Goal: Check status: Check status

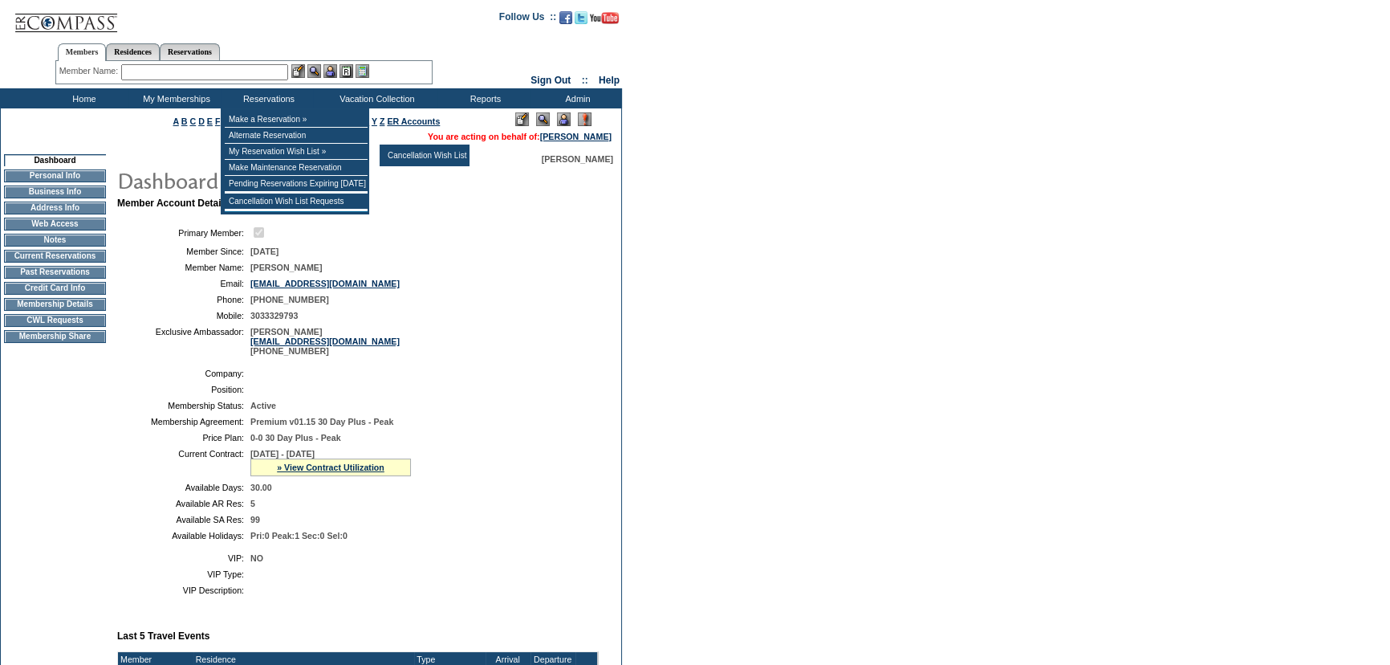
click at [351, 476] on div "» View Contract Utilization" at bounding box center [330, 467] width 161 height 18
click at [349, 472] on link "» View Contract Utilization" at bounding box center [331, 467] width 108 height 10
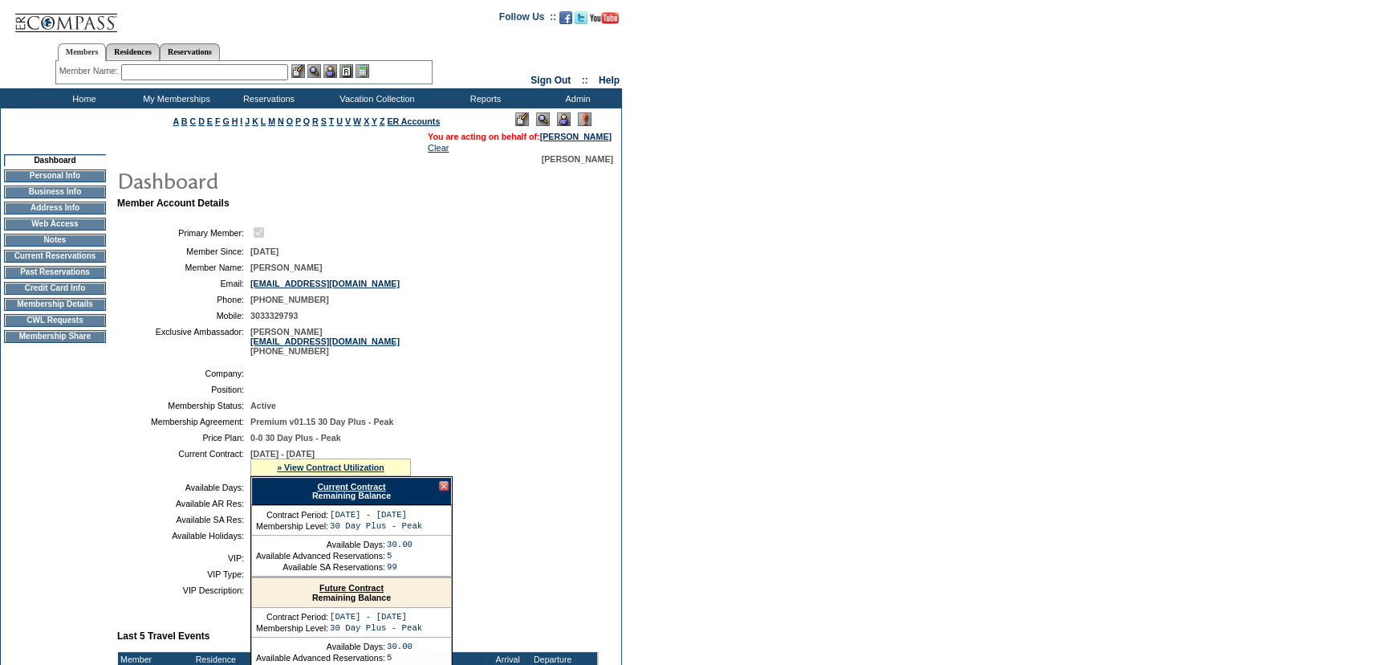
click at [349, 485] on link "Current Contract" at bounding box center [351, 487] width 68 height 10
click at [1091, 287] on form "Follow Us ::" at bounding box center [695, 517] width 1390 height 1035
drag, startPoint x: 147, startPoint y: 72, endPoint x: 221, endPoint y: 17, distance: 92.3
click at [147, 72] on input "text" at bounding box center [204, 72] width 167 height 16
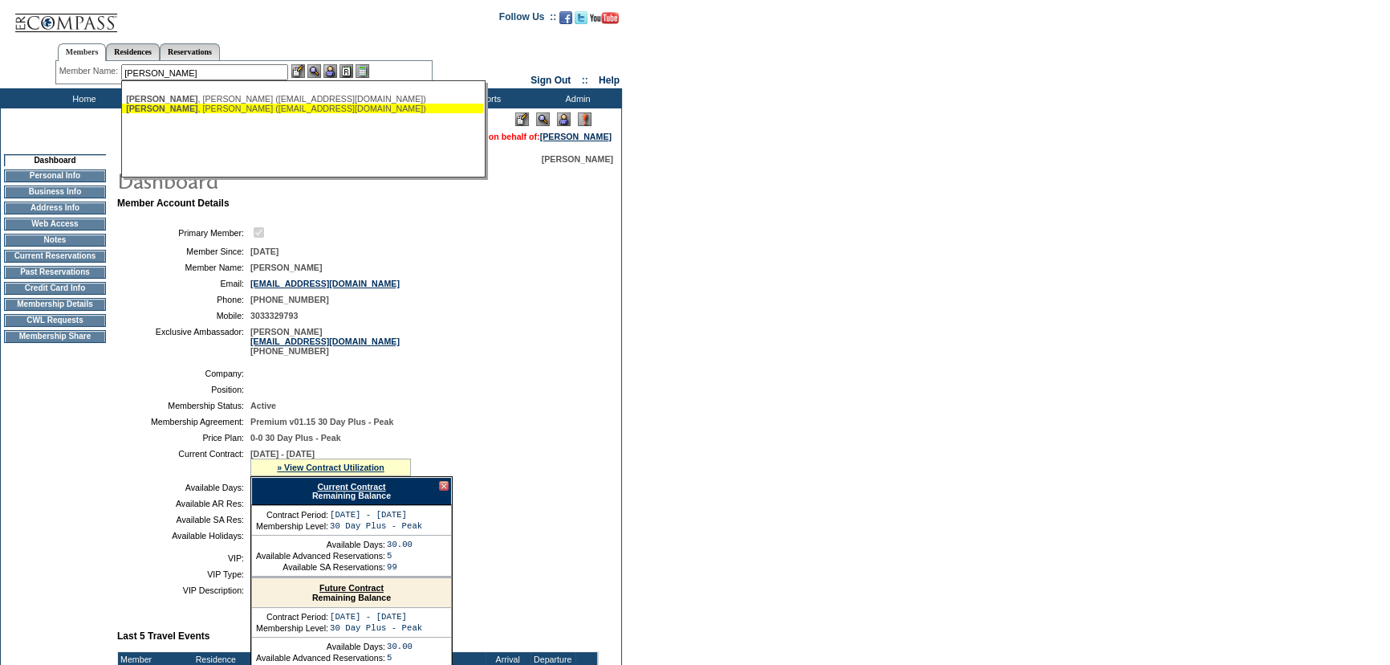
click at [211, 104] on div "[PERSON_NAME] ([EMAIL_ADDRESS][DOMAIN_NAME])" at bounding box center [302, 109] width 353 height 10
type input "[PERSON_NAME] ([EMAIL_ADDRESS][DOMAIN_NAME])"
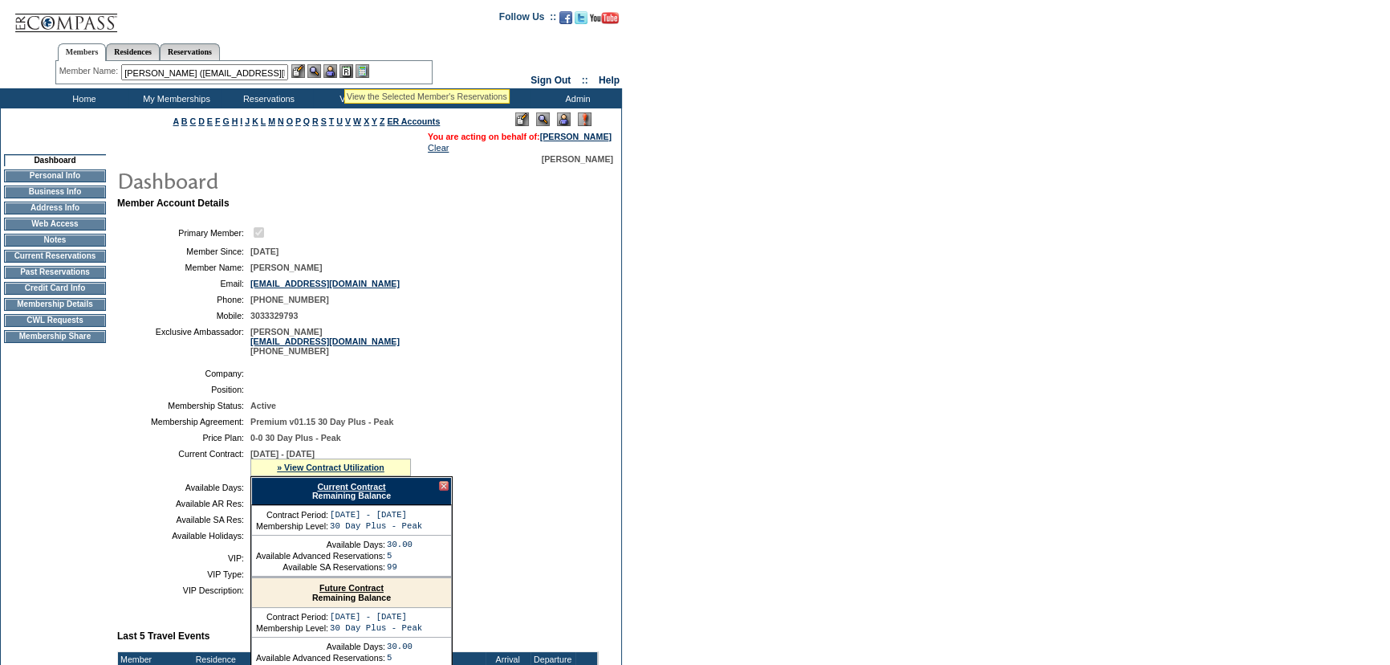
click at [335, 67] on img at bounding box center [330, 71] width 14 height 14
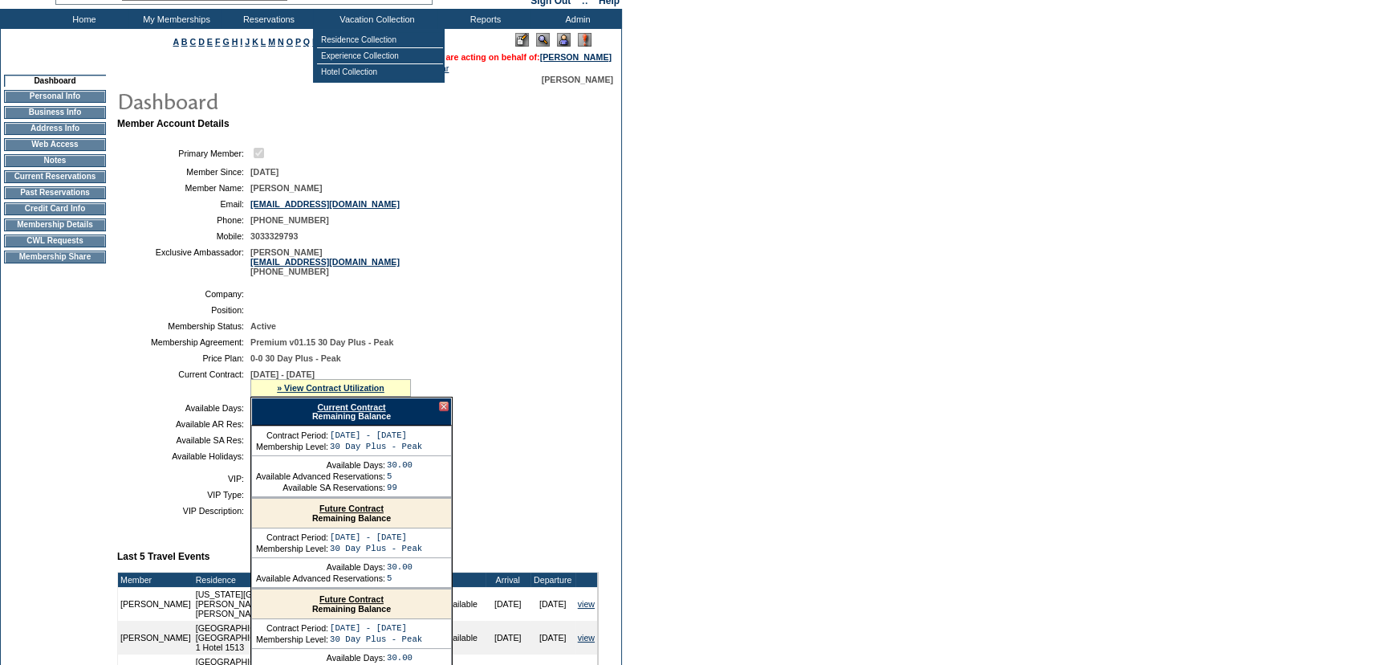
scroll to position [194, 0]
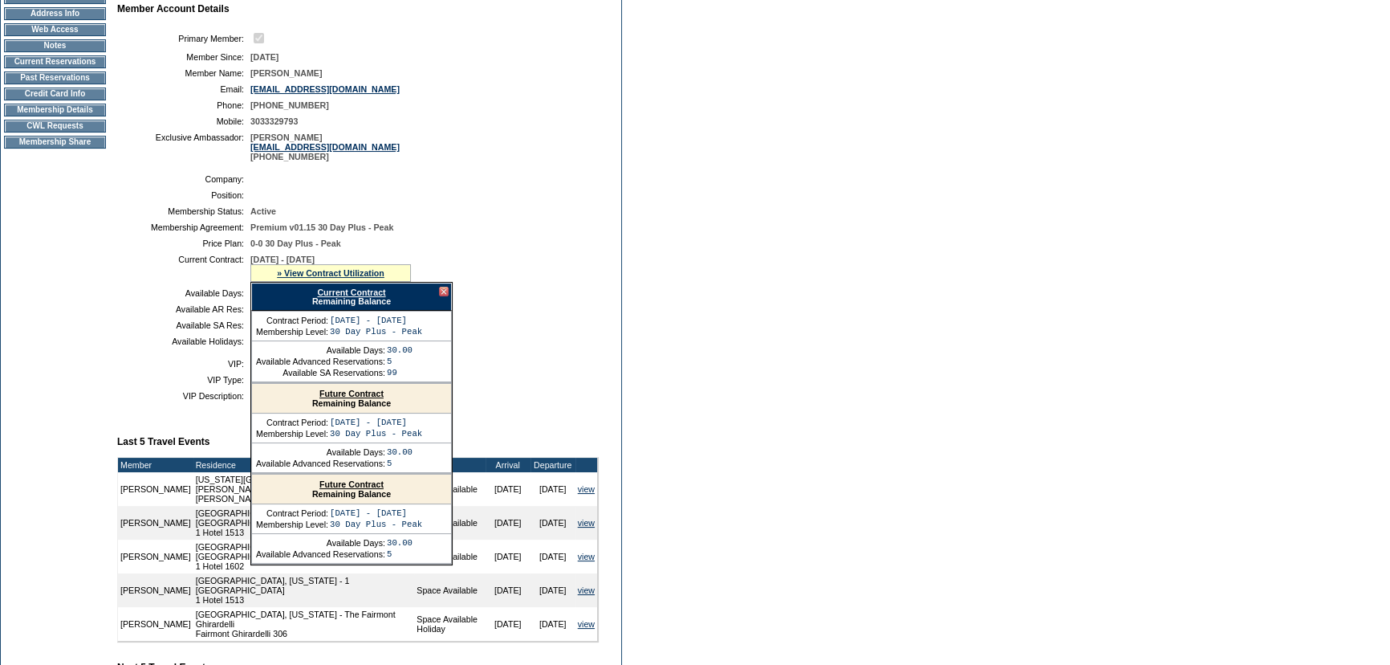
click at [441, 295] on div at bounding box center [444, 292] width 10 height 10
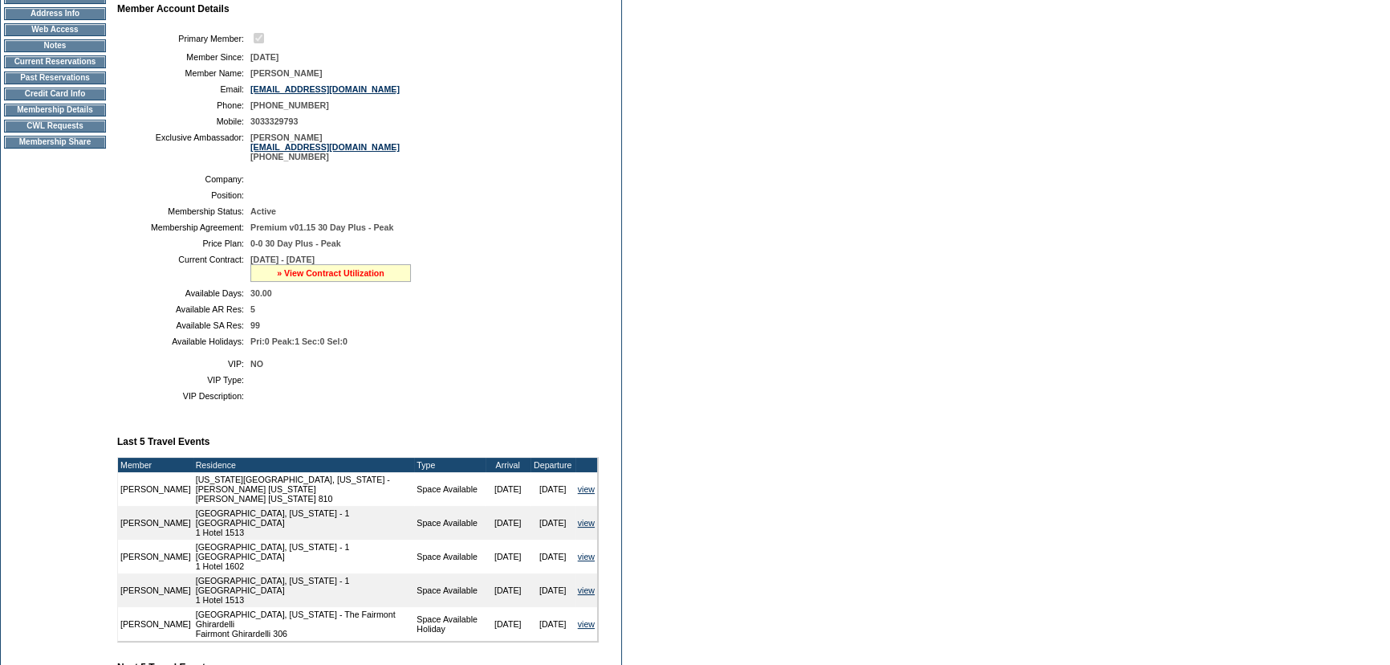
click at [345, 274] on link "» View Contract Utilization" at bounding box center [331, 273] width 108 height 10
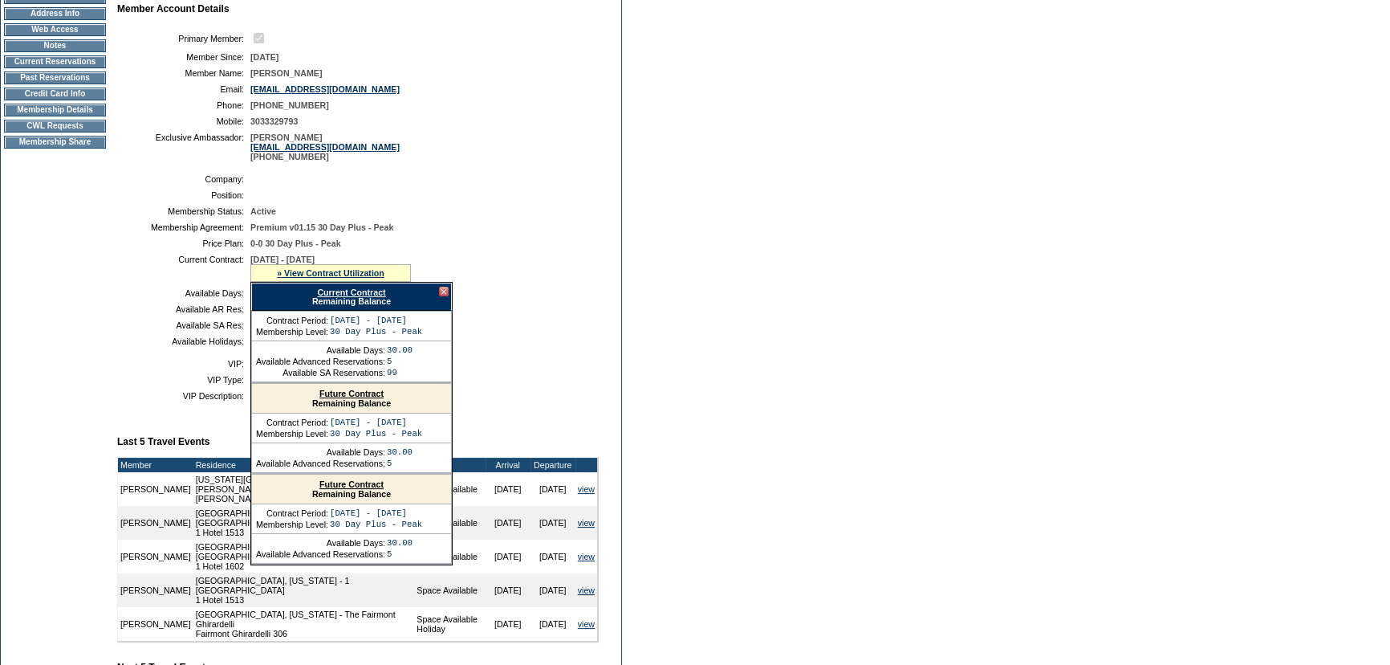
click at [498, 248] on td "0-0 30 Day Plus - Peak" at bounding box center [421, 243] width 342 height 10
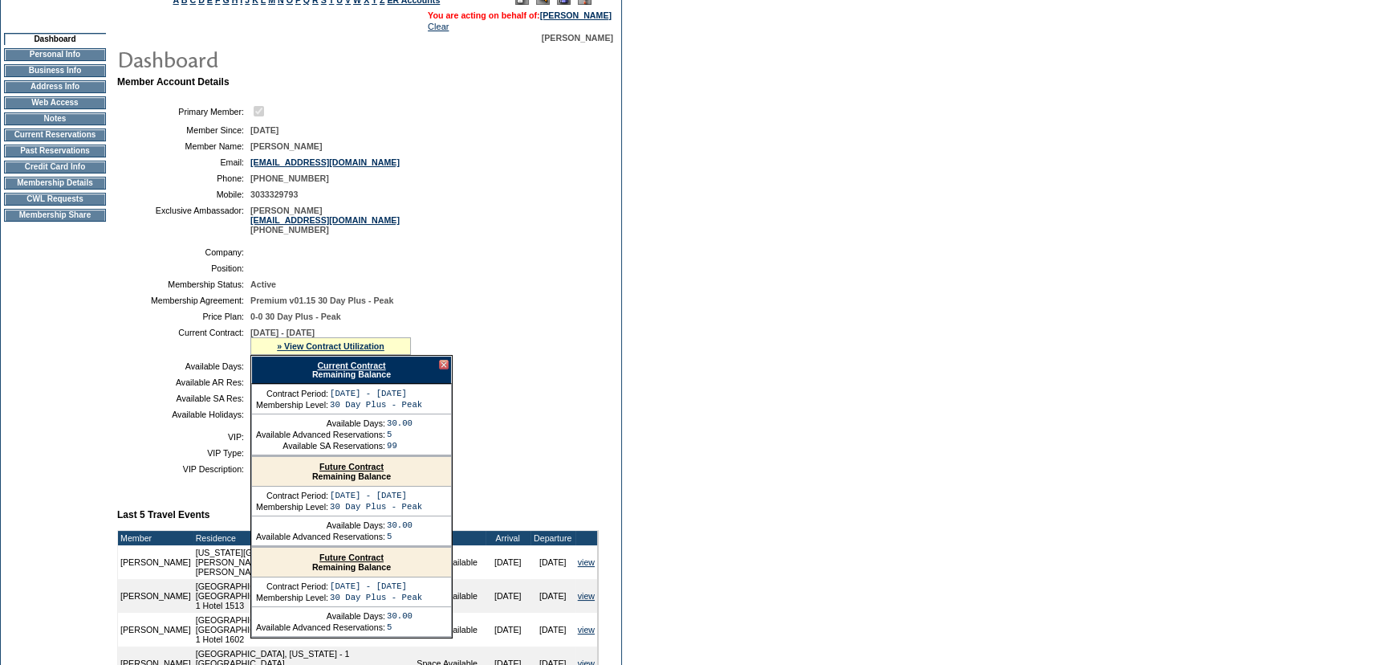
scroll to position [0, 0]
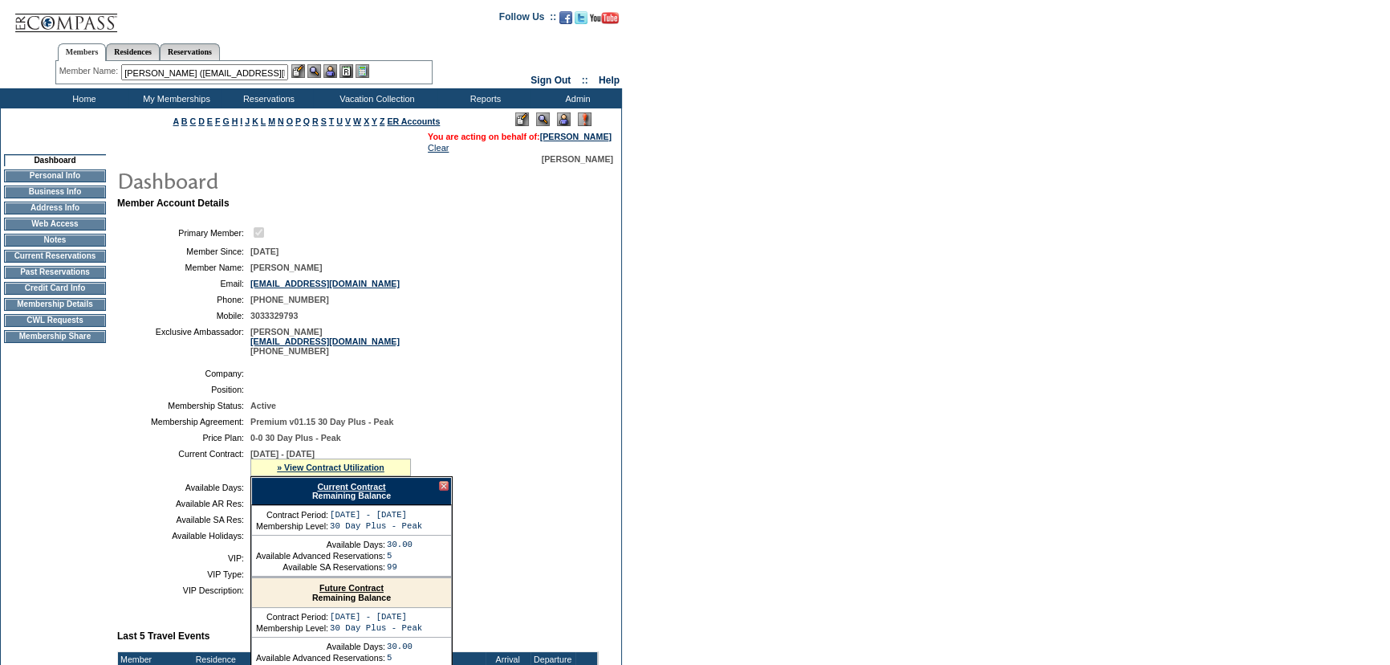
click at [331, 70] on img at bounding box center [330, 71] width 14 height 14
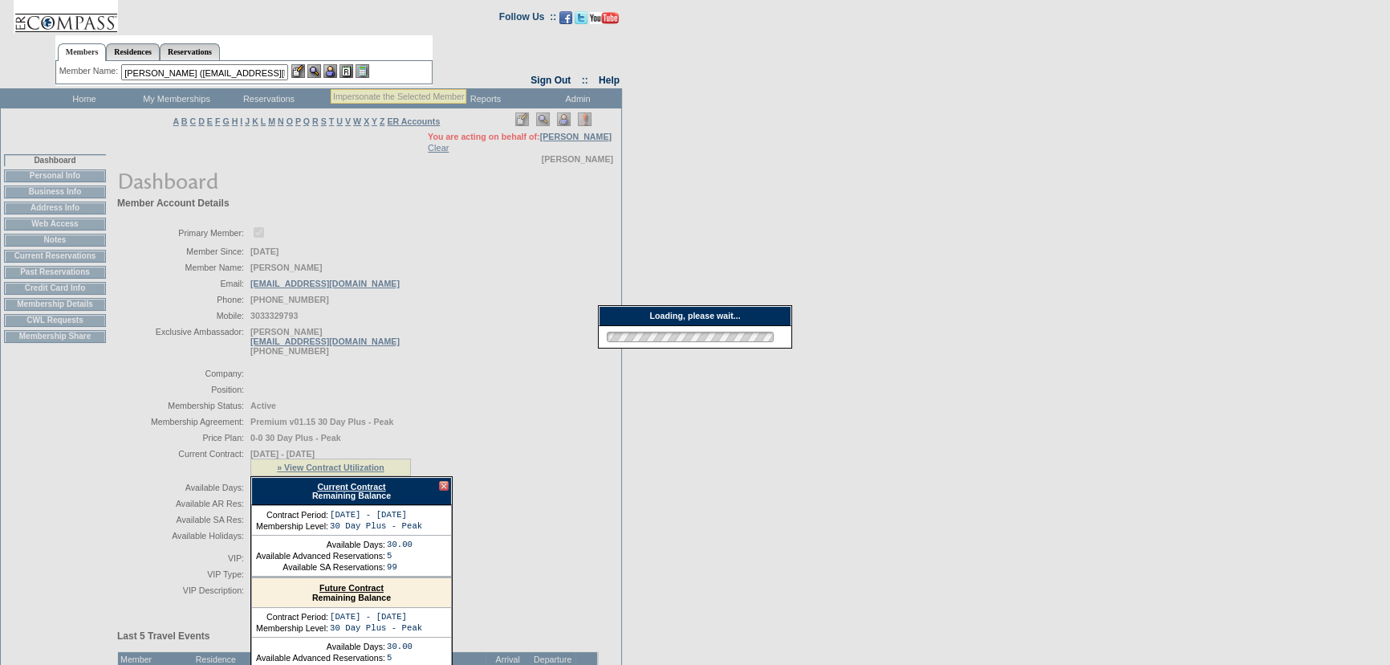
click at [315, 70] on img at bounding box center [314, 71] width 14 height 14
